Goal: Entertainment & Leisure: Consume media (video, audio)

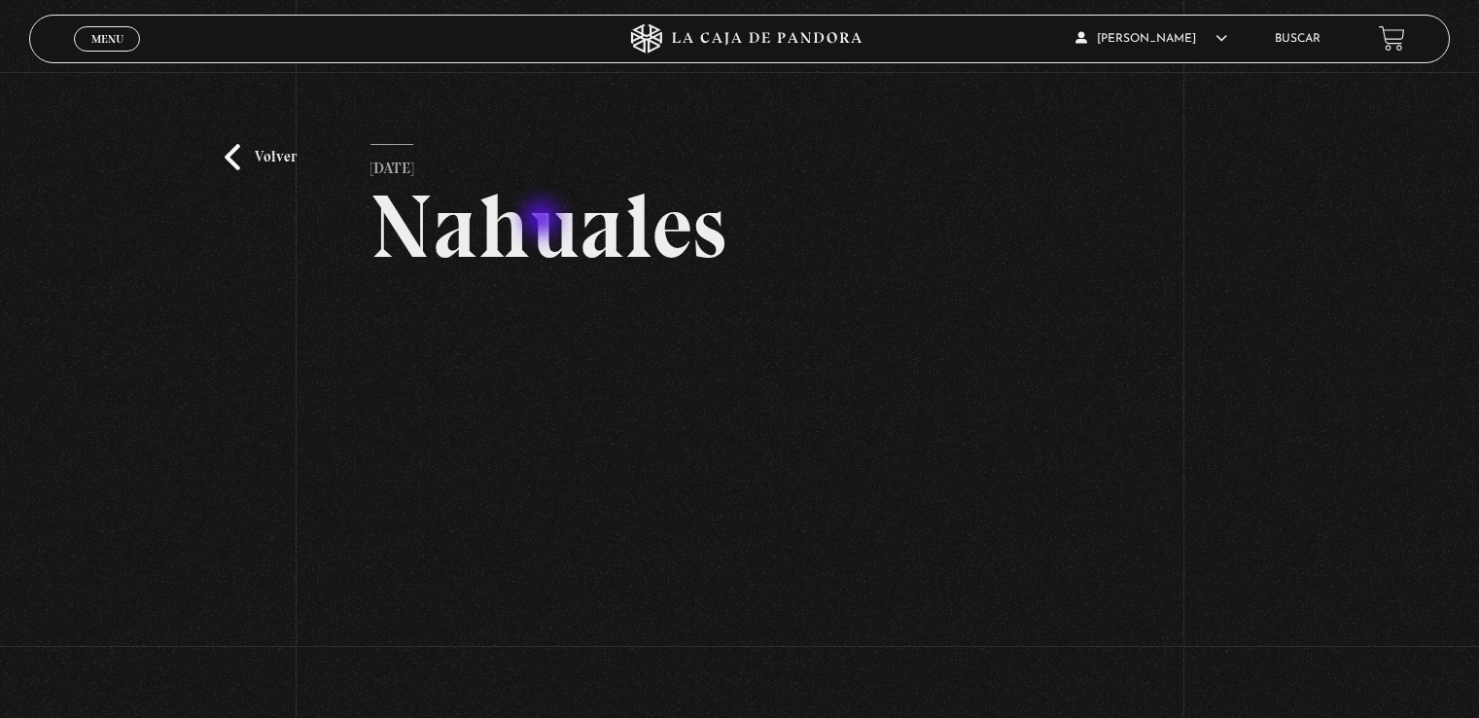
scroll to position [97, 0]
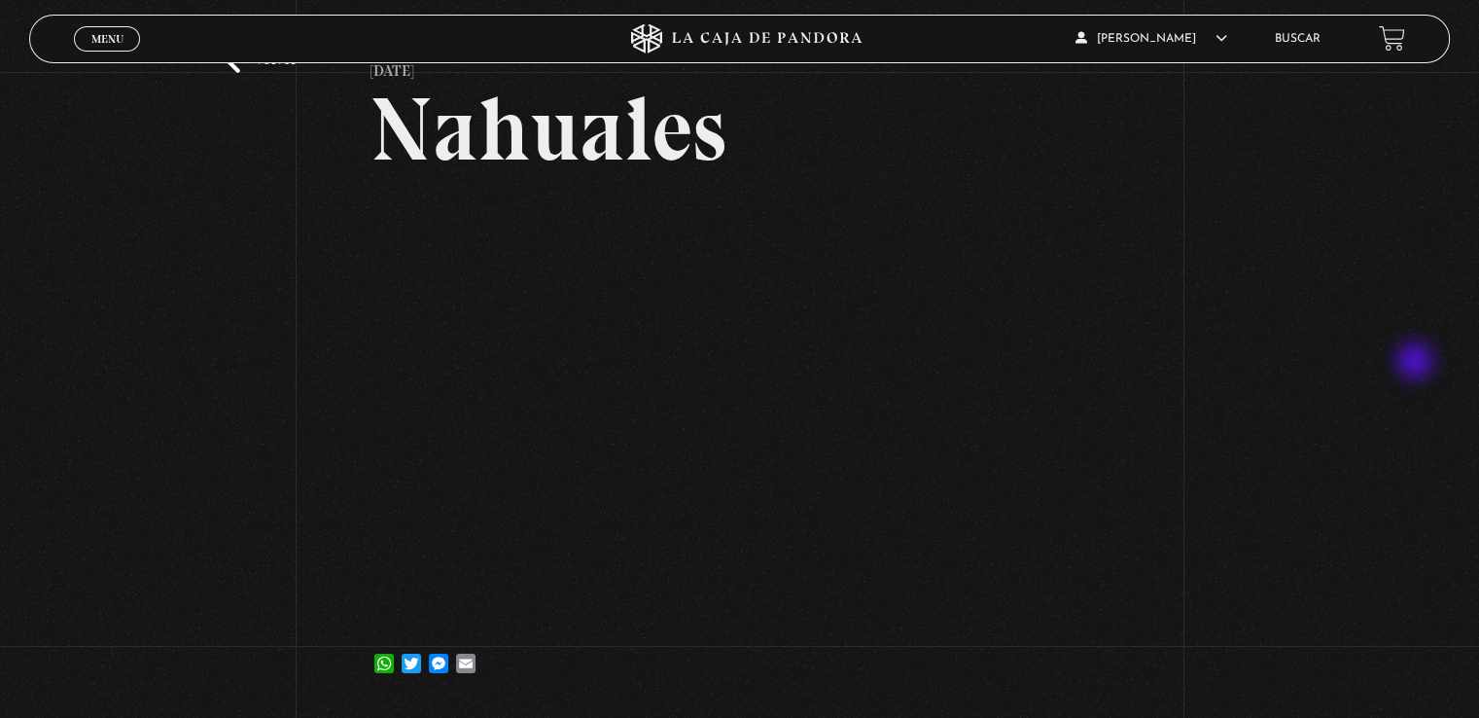
drag, startPoint x: 1417, startPoint y: 363, endPoint x: 1174, endPoint y: 598, distance: 338.4
click at [1174, 598] on div "Volver [DATE] Nahuales WhatsApp Twitter Messenger Email" at bounding box center [739, 342] width 1479 height 734
click at [109, 442] on div "Volver 29 octubre, 2024 Nahuales WhatsApp Twitter Messenger Email" at bounding box center [739, 342] width 1479 height 734
click at [116, 34] on span "Menu" at bounding box center [107, 39] width 32 height 12
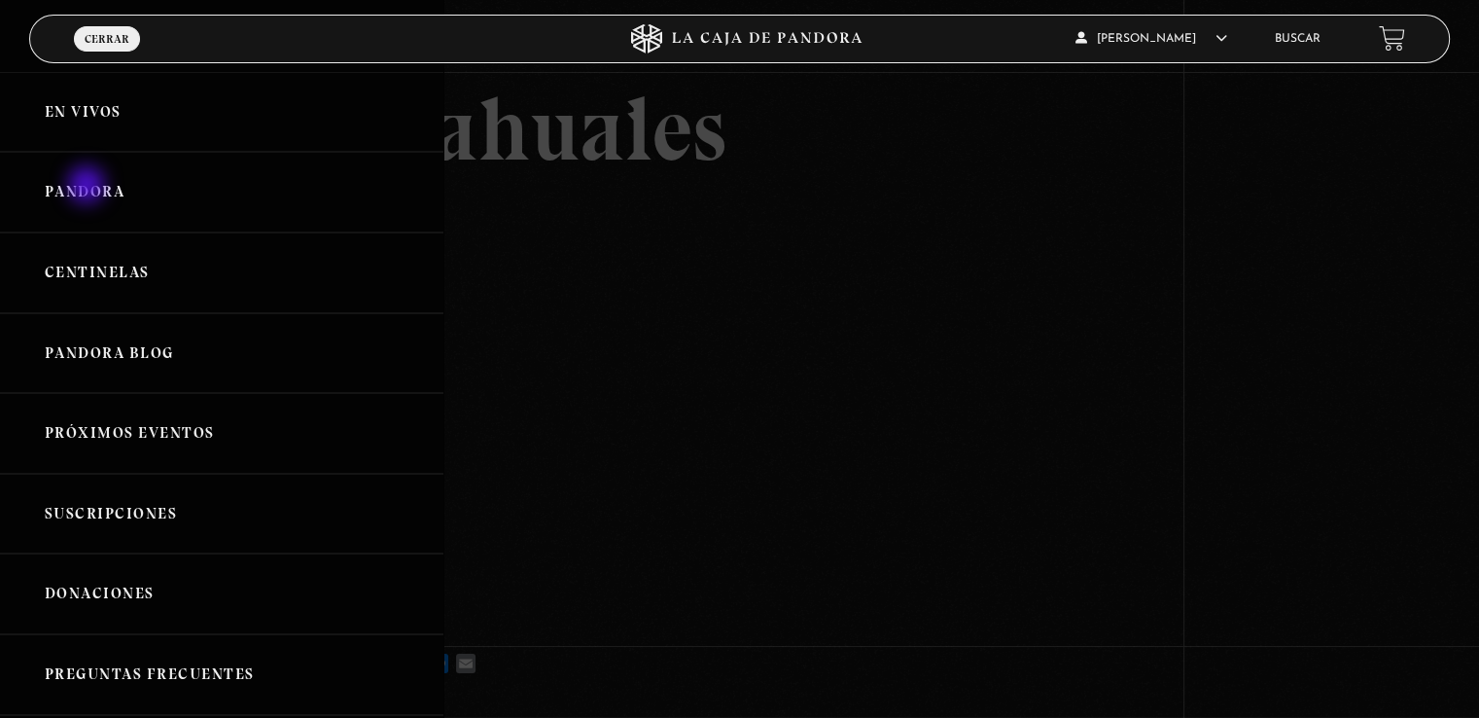
click at [80, 184] on link "Pandora" at bounding box center [221, 192] width 443 height 81
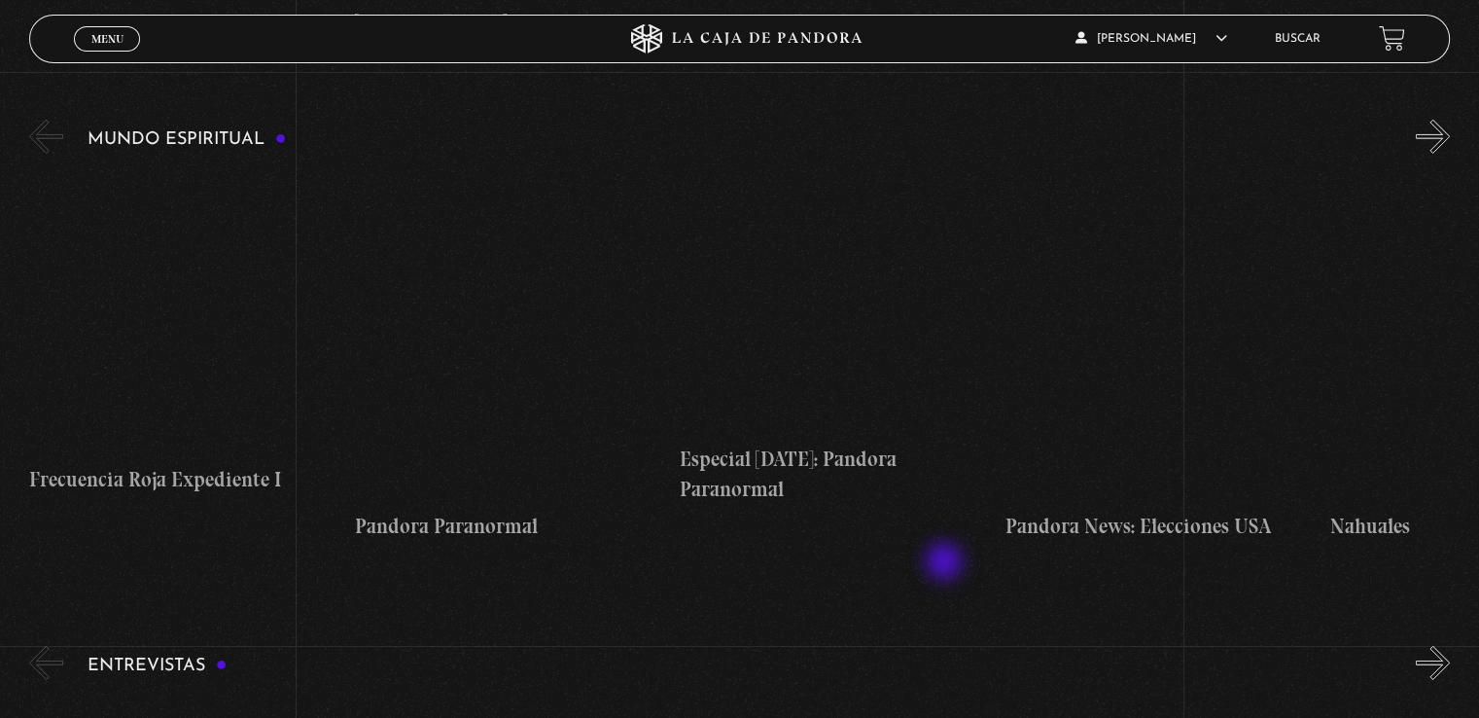
scroll to position [5932, 0]
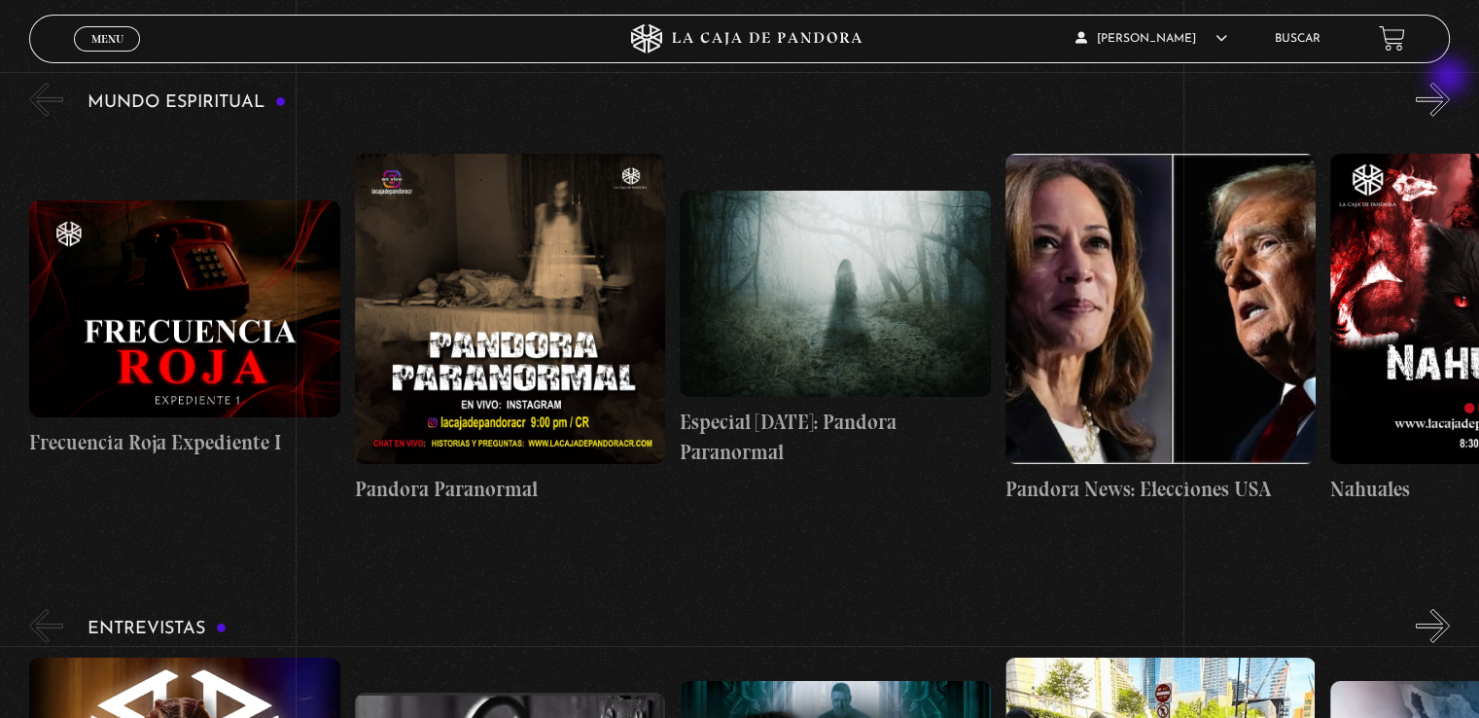
click at [1450, 83] on button "»" at bounding box center [1433, 100] width 34 height 34
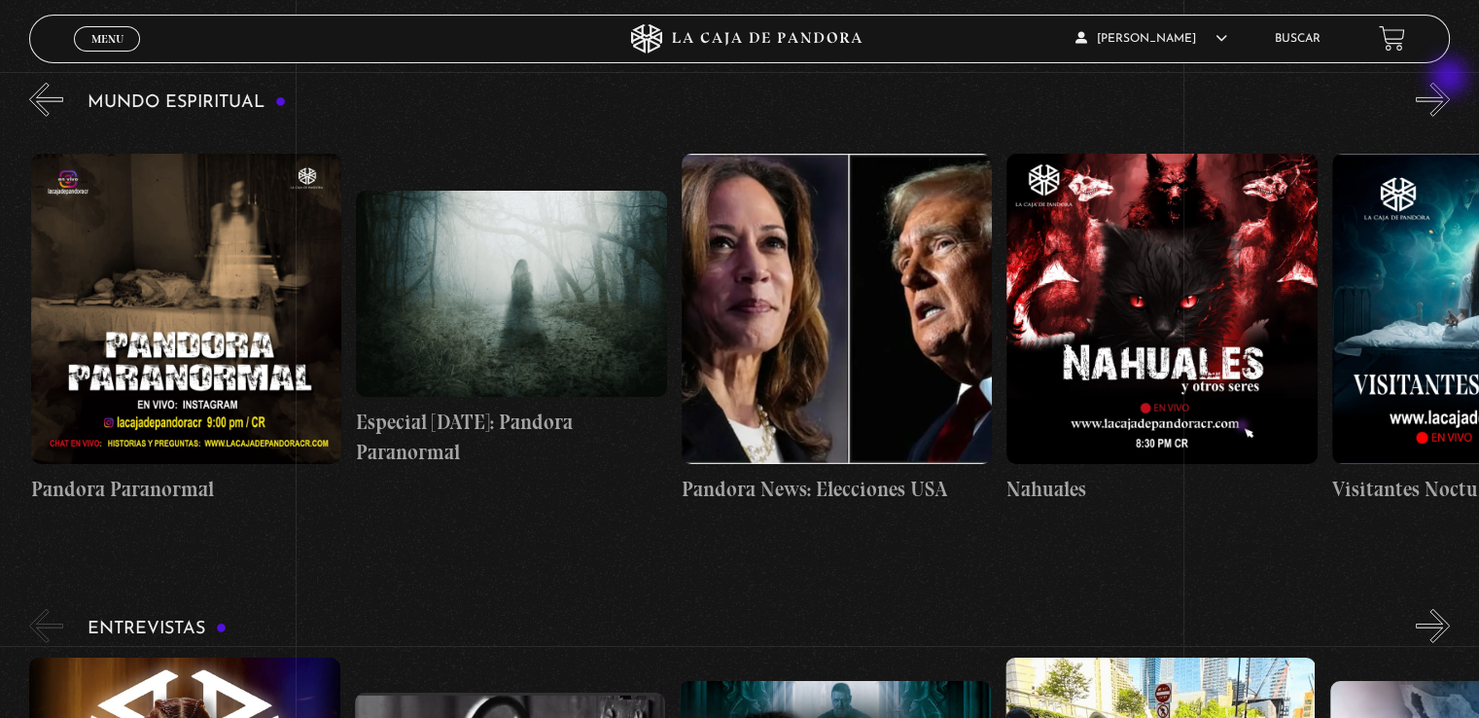
click at [1450, 83] on button "»" at bounding box center [1433, 100] width 34 height 34
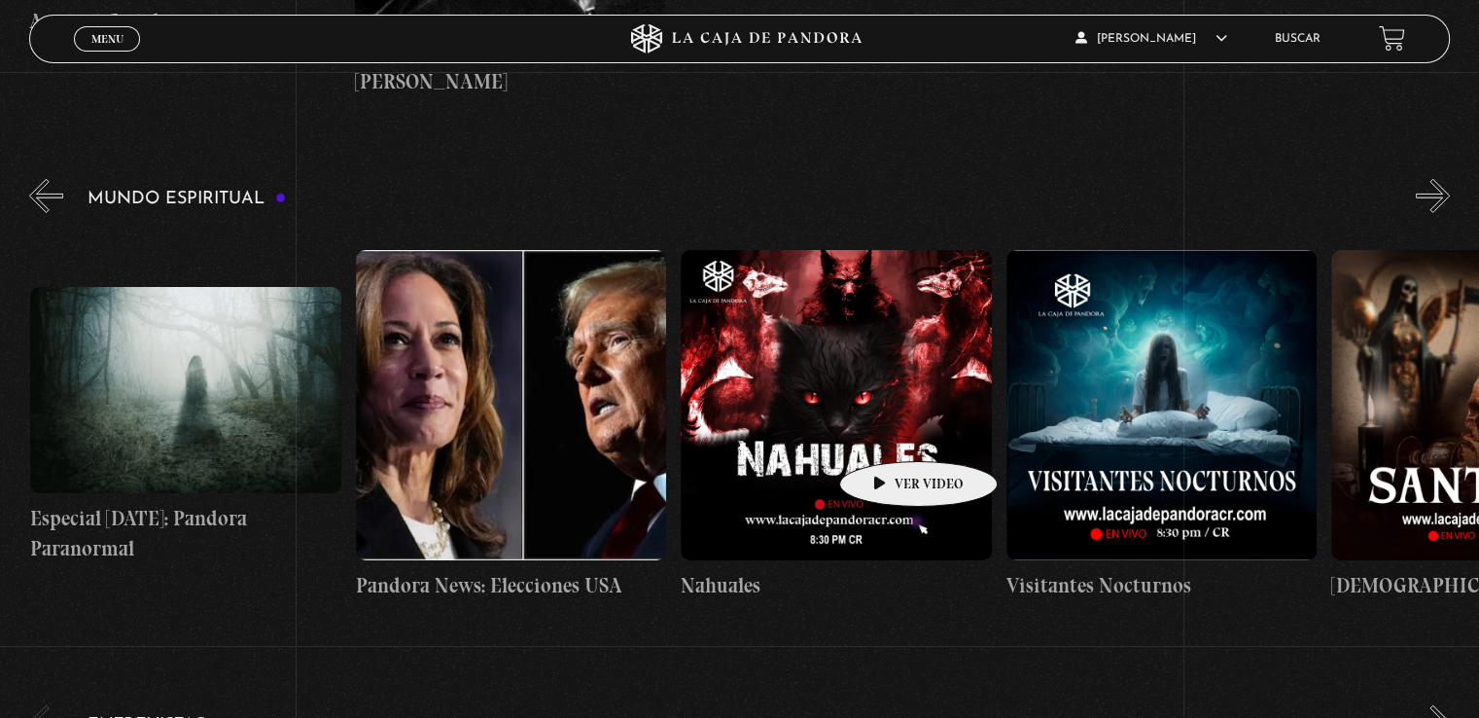
scroll to position [5835, 0]
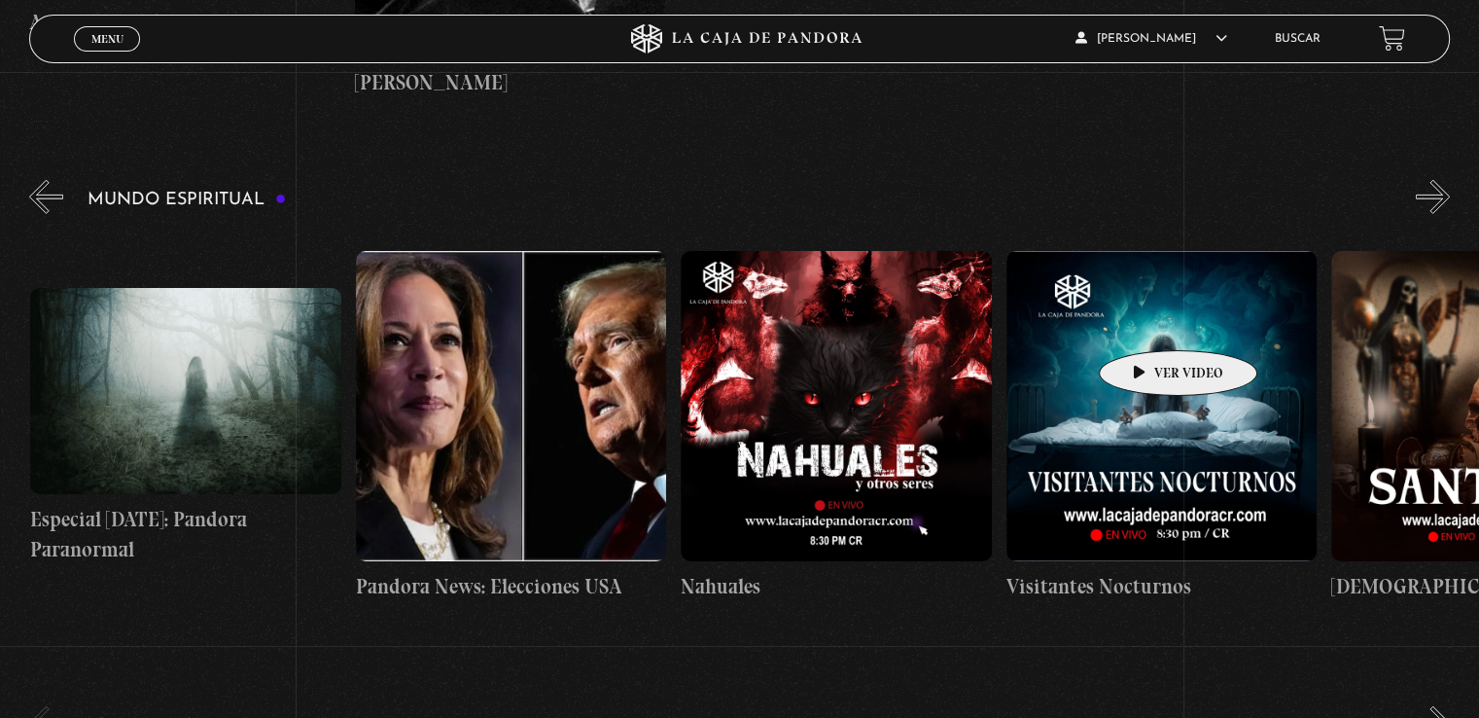
click at [1148, 321] on figure at bounding box center [1162, 406] width 310 height 310
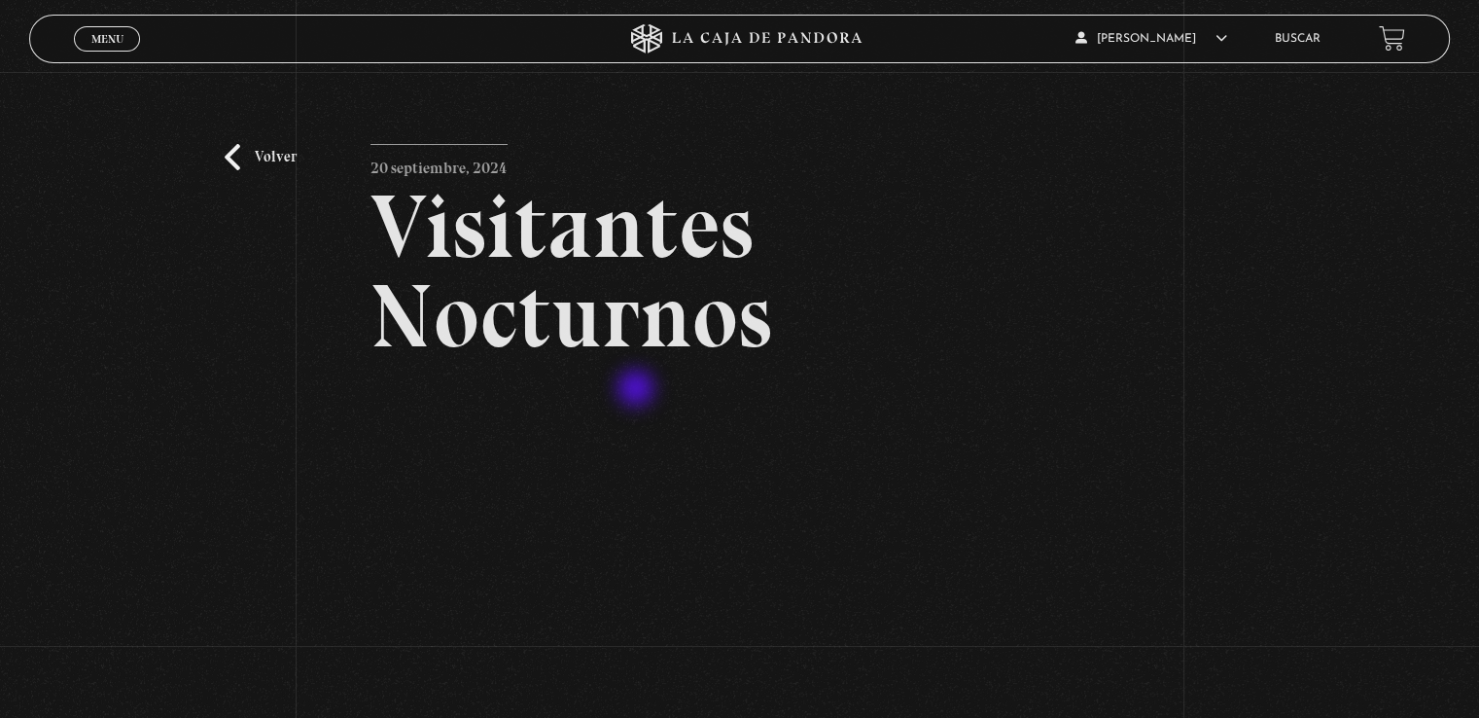
scroll to position [194, 0]
